Goal: Information Seeking & Learning: Learn about a topic

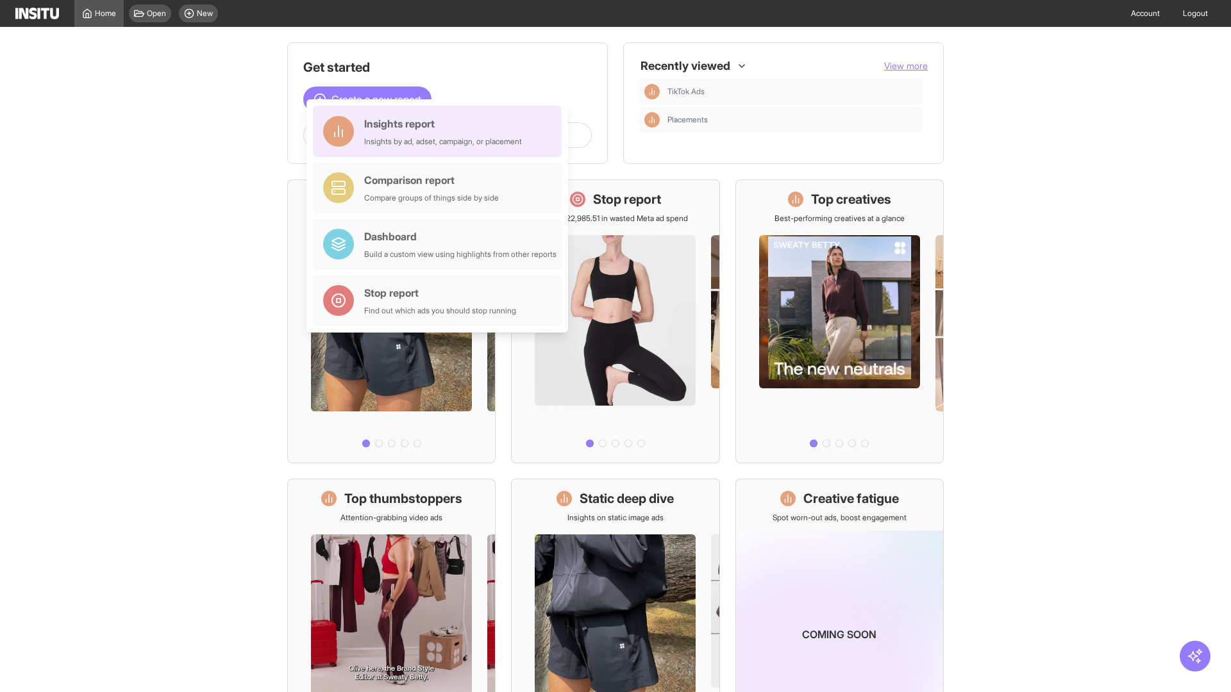
click at [440, 131] on div "Insights report Insights by ad, adset, campaign, or placement" at bounding box center [443, 131] width 158 height 31
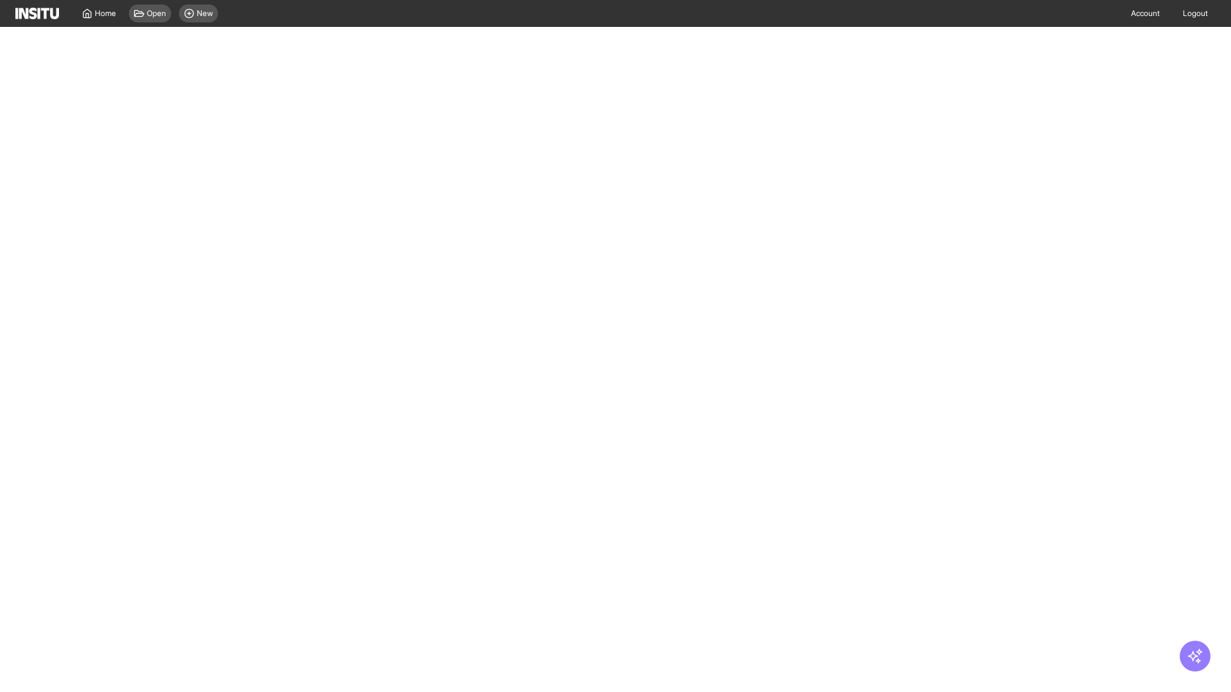
select select "**"
